Goal: Task Accomplishment & Management: Manage account settings

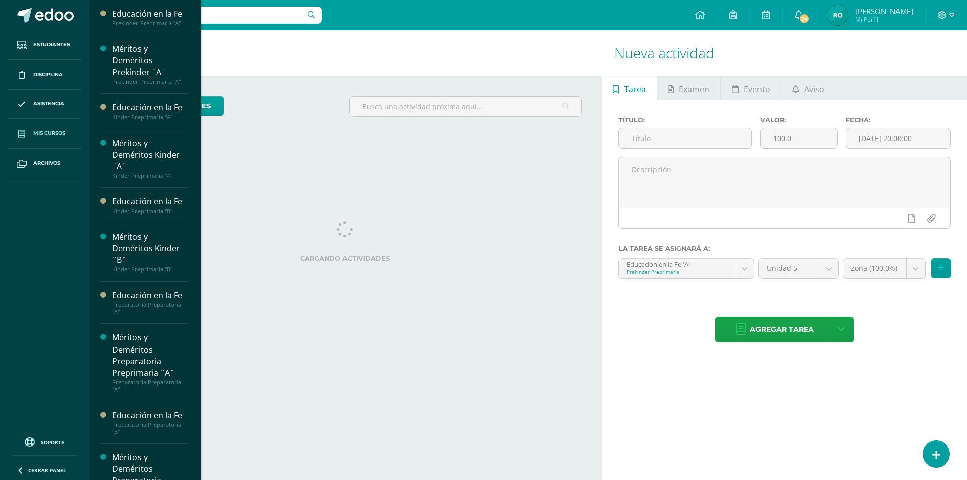
click at [44, 138] on link "Mis cursos" at bounding box center [44, 134] width 73 height 30
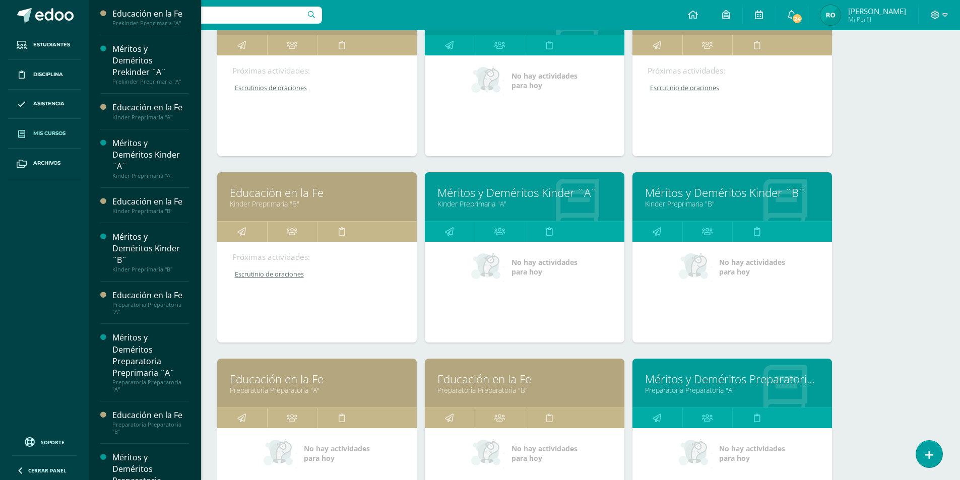
scroll to position [330, 0]
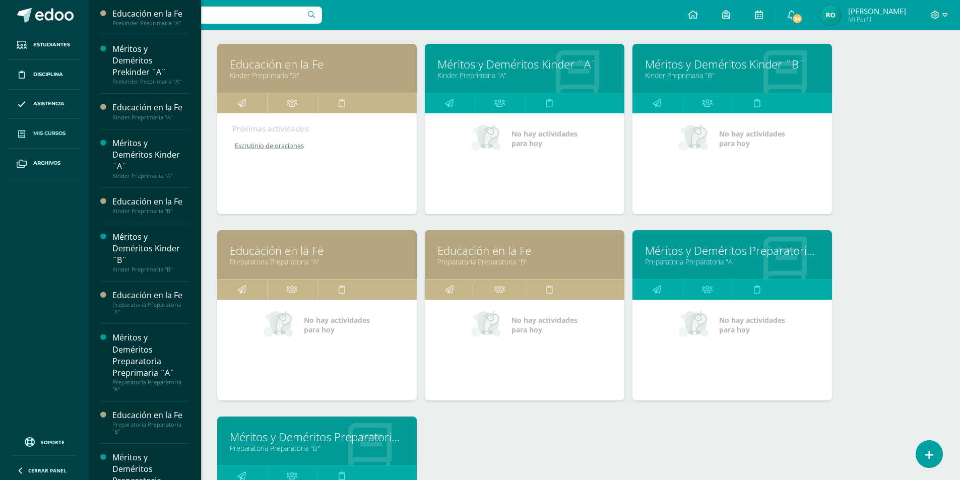
click at [484, 260] on link "Preparatoria Preparatoria "B"" at bounding box center [524, 262] width 174 height 10
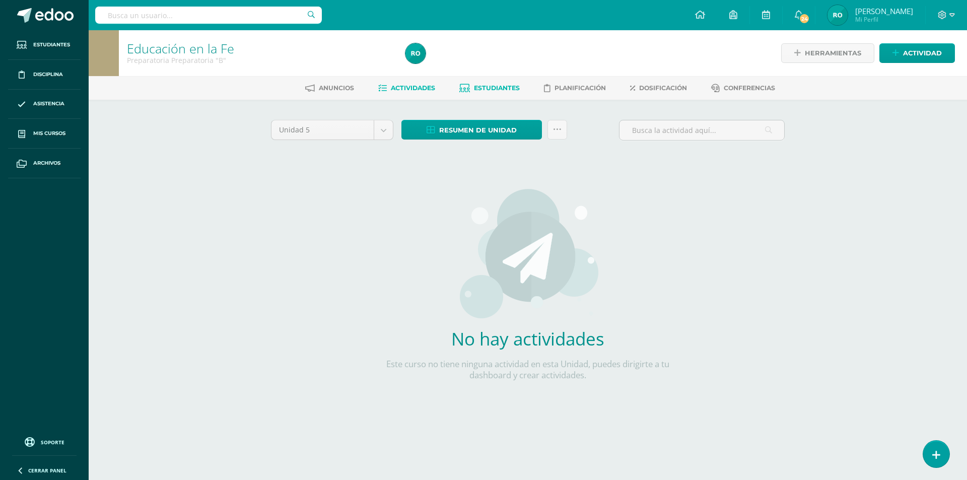
click at [491, 85] on span "Estudiantes" at bounding box center [497, 88] width 46 height 8
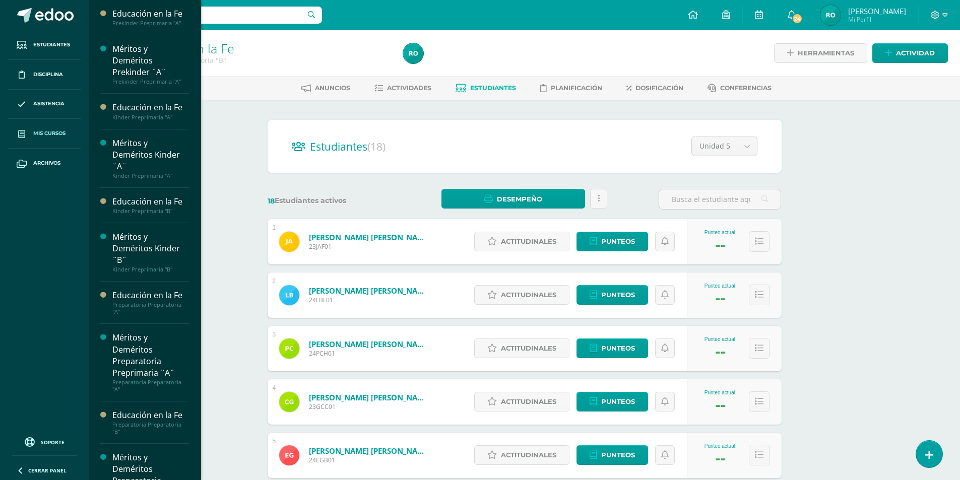
click at [45, 140] on link "Mis cursos" at bounding box center [44, 134] width 73 height 30
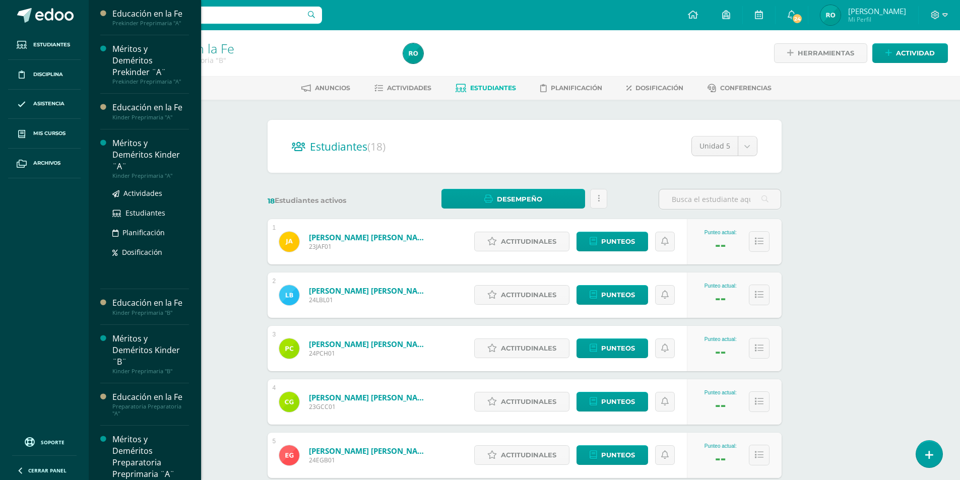
scroll to position [143, 0]
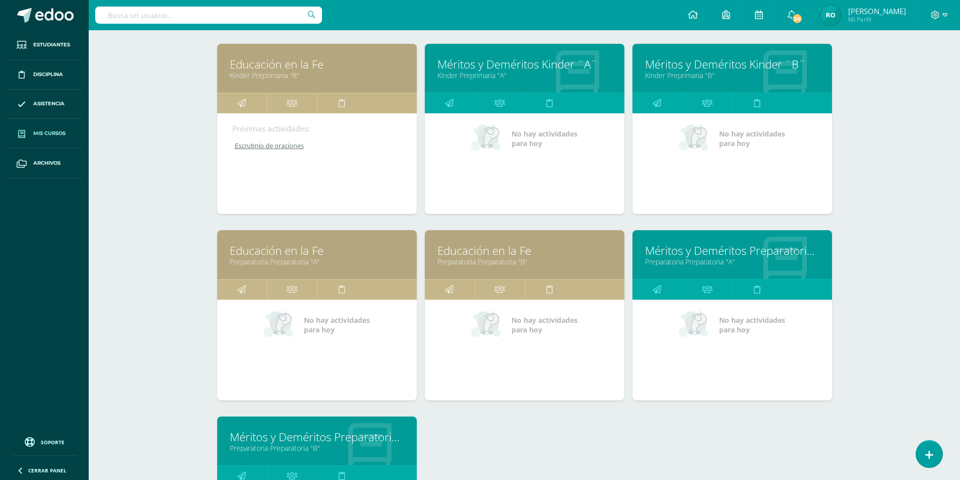
scroll to position [520, 0]
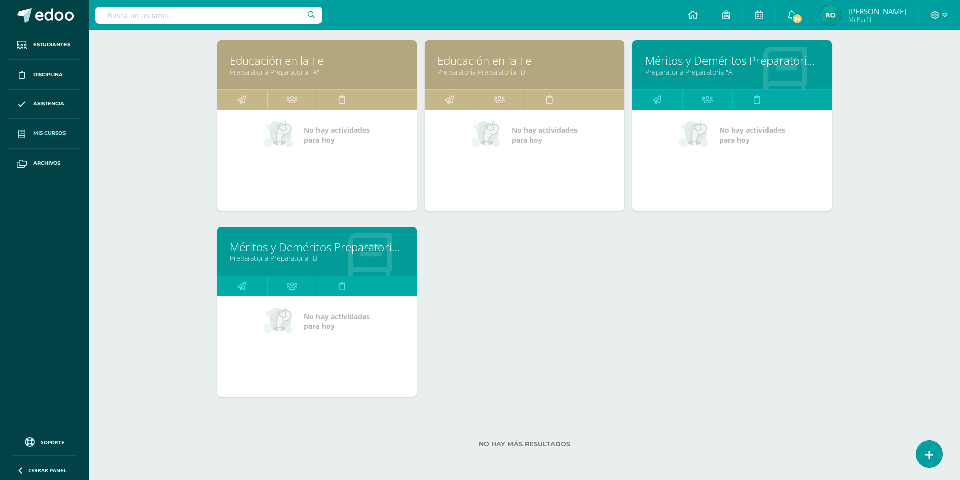
click at [300, 247] on link "Méritos y Deméritos Preparatoria Preprimaria ¨B¨" at bounding box center [317, 247] width 174 height 16
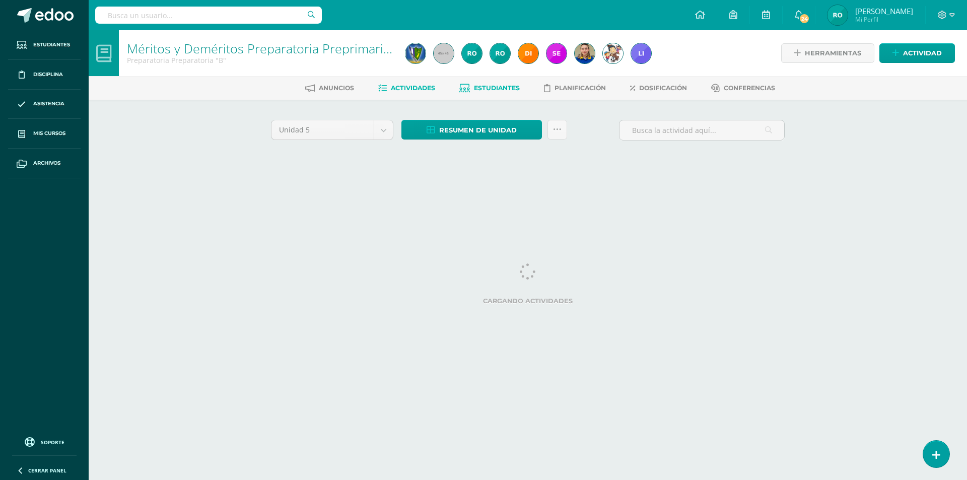
click at [489, 95] on link "Estudiantes" at bounding box center [489, 88] width 60 height 16
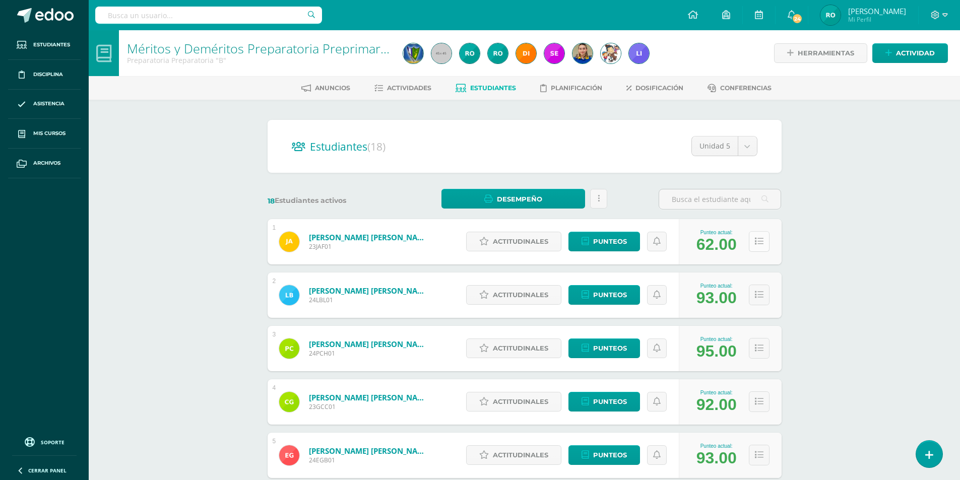
click at [757, 245] on icon at bounding box center [759, 241] width 9 height 9
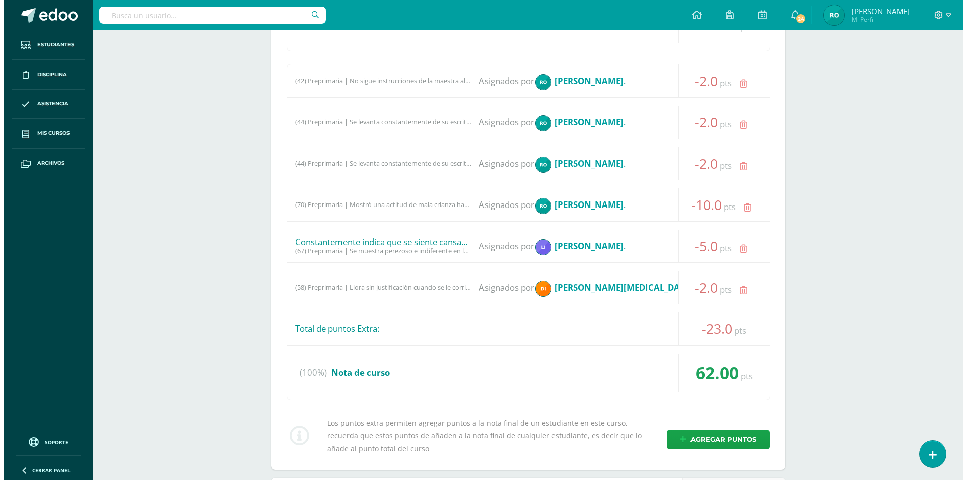
scroll to position [403, 0]
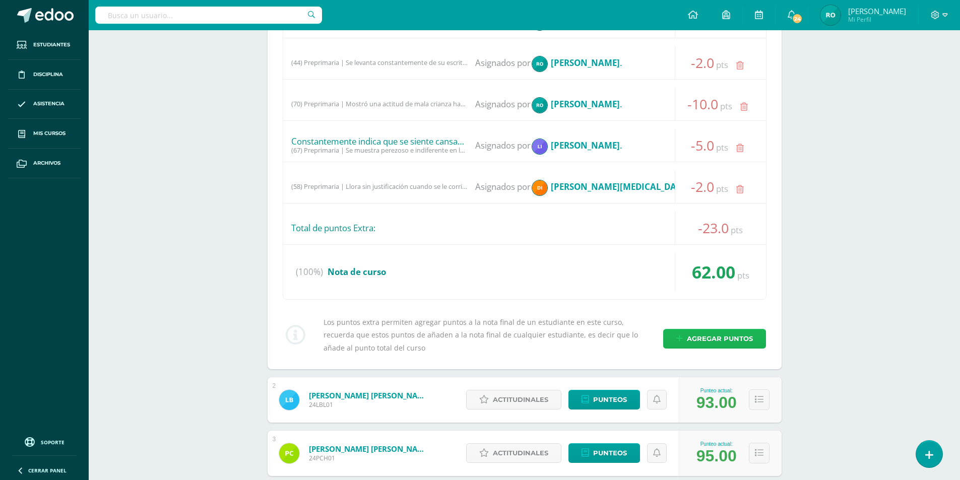
click at [706, 337] on span "Agregar puntos" at bounding box center [720, 338] width 66 height 19
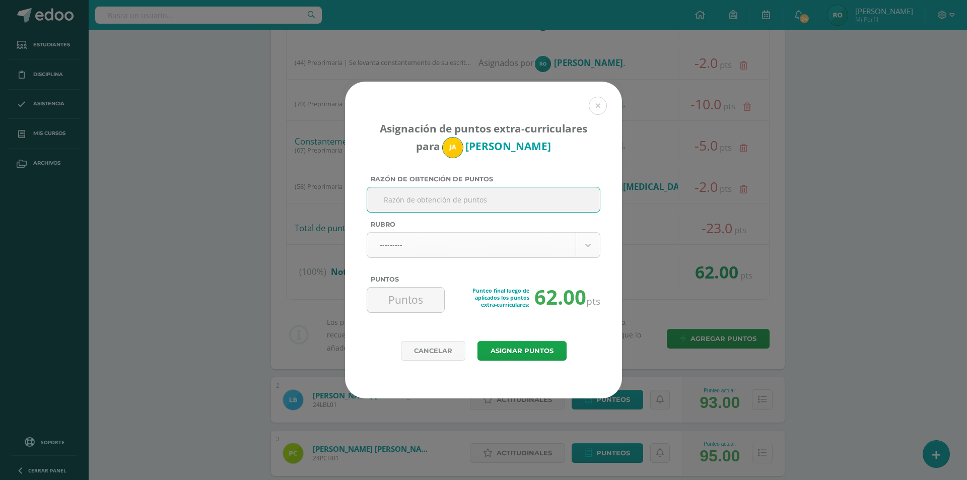
click at [594, 248] on body "Asignación de puntos extra-curriculares para Juan Arriola Razón de obtención de…" at bounding box center [483, 470] width 967 height 1747
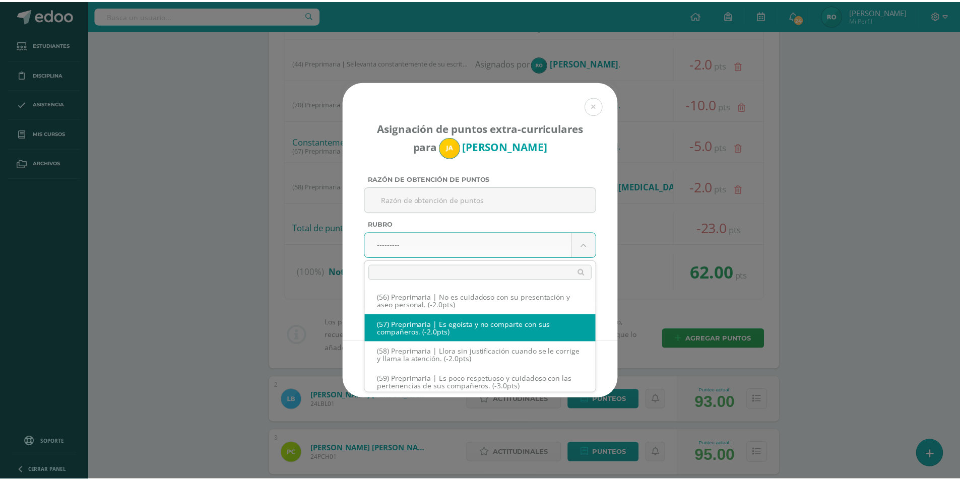
scroll to position [1395, 0]
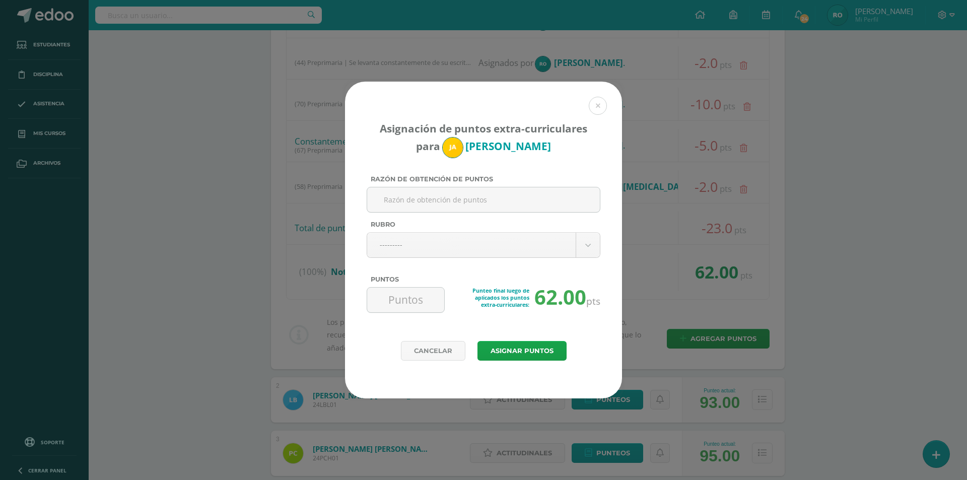
click at [243, 243] on body "Asignación de puntos extra-curriculares para Juan Arriola Razón de obtención de…" at bounding box center [483, 470] width 967 height 1747
click at [595, 102] on button at bounding box center [598, 106] width 18 height 18
